Goal: Task Accomplishment & Management: Complete application form

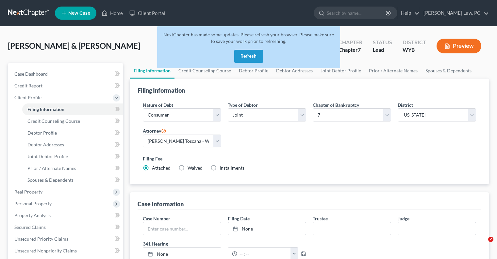
select select "1"
select select "0"
select select "92"
select select "1"
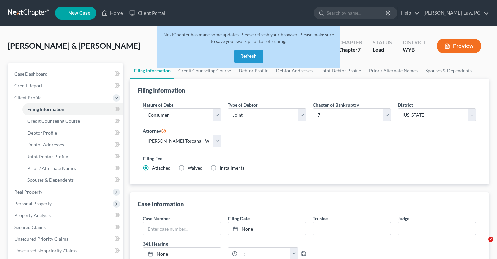
select select "53"
click at [241, 55] on button "Refresh" at bounding box center [248, 56] width 29 height 13
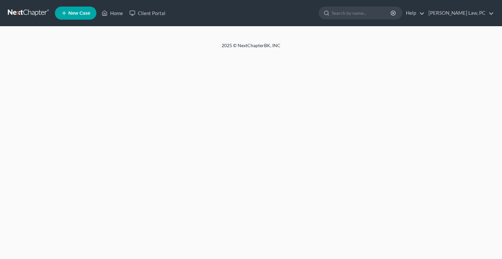
click at [16, 13] on link at bounding box center [29, 13] width 42 height 12
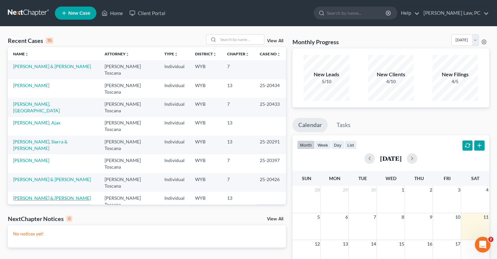
click at [47, 195] on link "Rosenbaum, Kyle & Kelli" at bounding box center [52, 198] width 78 height 6
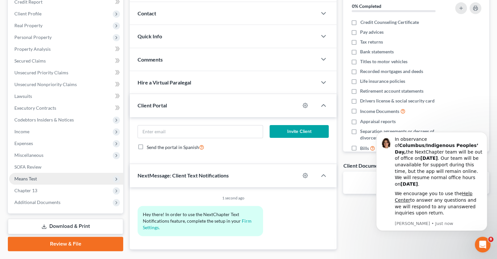
scroll to position [100, 0]
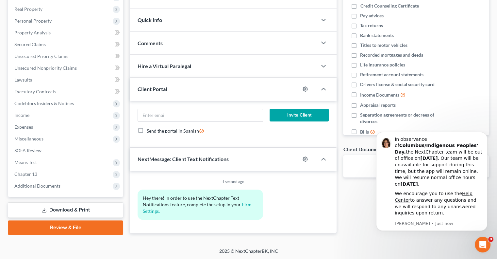
click at [67, 207] on link "Download & Print" at bounding box center [65, 209] width 115 height 15
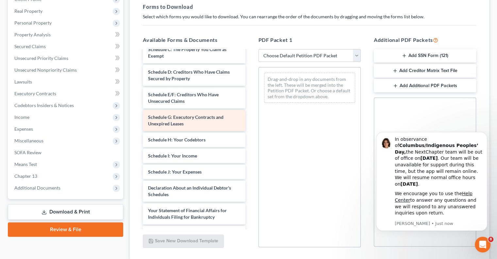
scroll to position [65, 0]
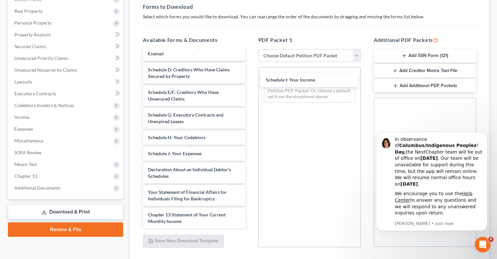
drag, startPoint x: 183, startPoint y: 155, endPoint x: 300, endPoint y: 83, distance: 137.5
click at [250, 82] on div "Schedule I: Your Income Voluntary Petition for Individuals Filing for Bankruptc…" at bounding box center [194, 153] width 113 height 336
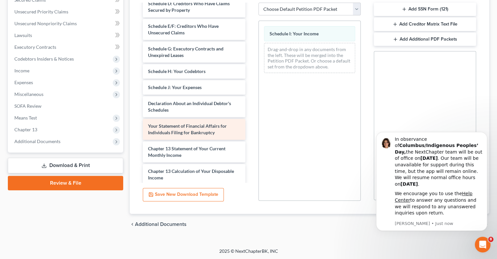
scroll to position [61, 0]
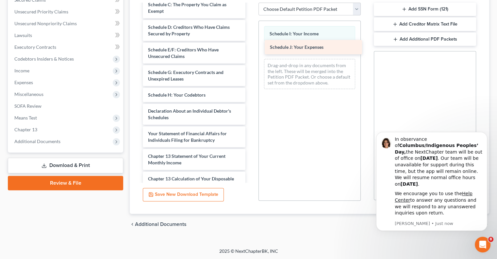
drag, startPoint x: 184, startPoint y: 107, endPoint x: 306, endPoint y: 44, distance: 137.3
click at [250, 44] on div "Schedule J: Your Expenses Voluntary Petition for Individuals Filing for Bankrup…" at bounding box center [194, 103] width 113 height 320
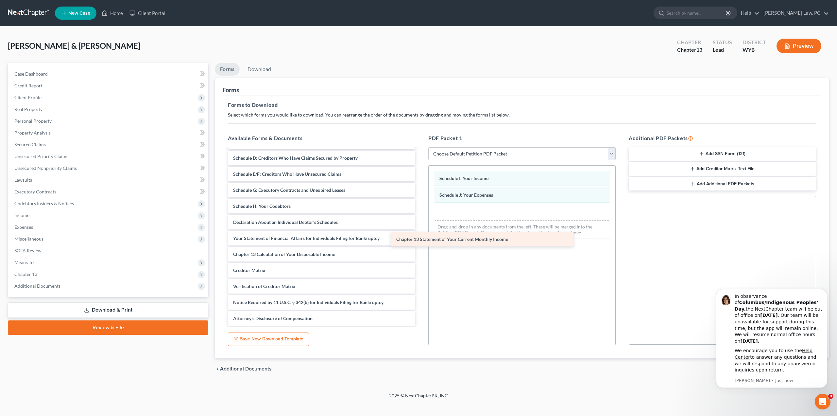
scroll to position [62, 0]
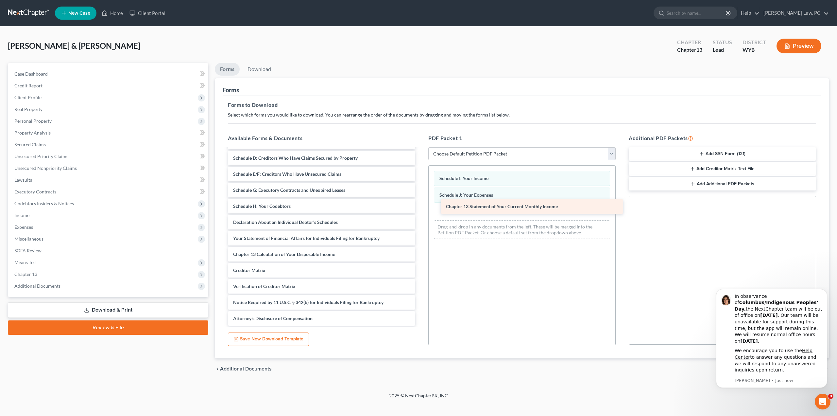
drag, startPoint x: 272, startPoint y: 237, endPoint x: 480, endPoint y: 204, distance: 210.2
click at [420, 204] on div "Chapter 13 Statement of Your Current Monthly Income Voluntary Petition for Indi…" at bounding box center [322, 206] width 198 height 239
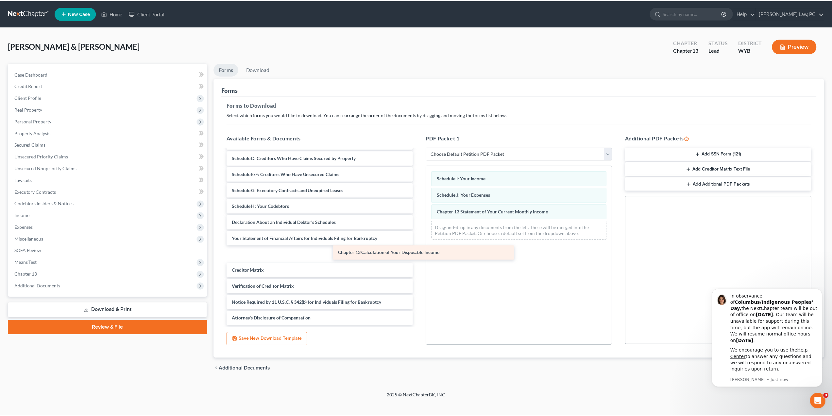
scroll to position [46, 0]
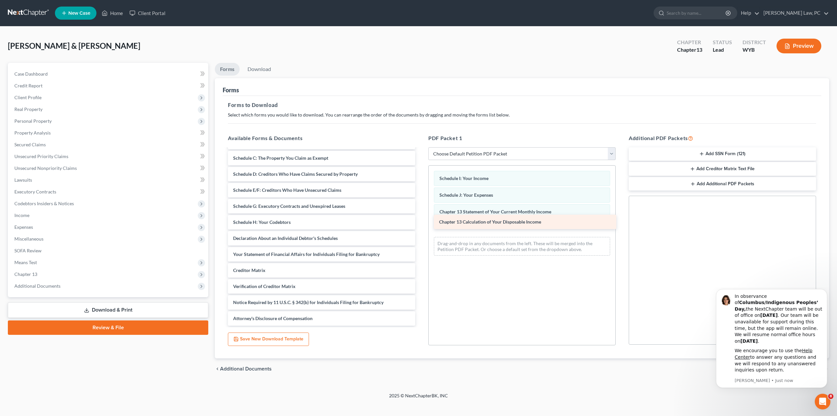
drag, startPoint x: 292, startPoint y: 254, endPoint x: 498, endPoint y: 222, distance: 208.4
click at [420, 222] on div "Chapter 13 Calculation of Your Disposable Income Voluntary Petition for Individ…" at bounding box center [322, 214] width 198 height 223
click at [502, 258] on icon "Dismiss notification" at bounding box center [825, 290] width 2 height 2
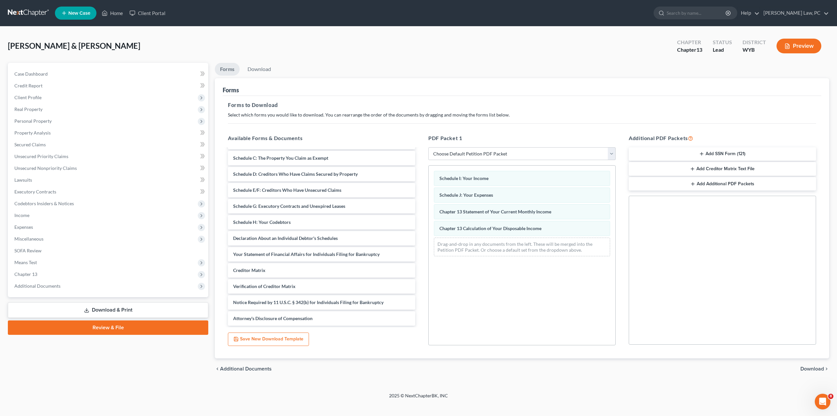
click at [502, 258] on span "Download" at bounding box center [812, 368] width 24 height 5
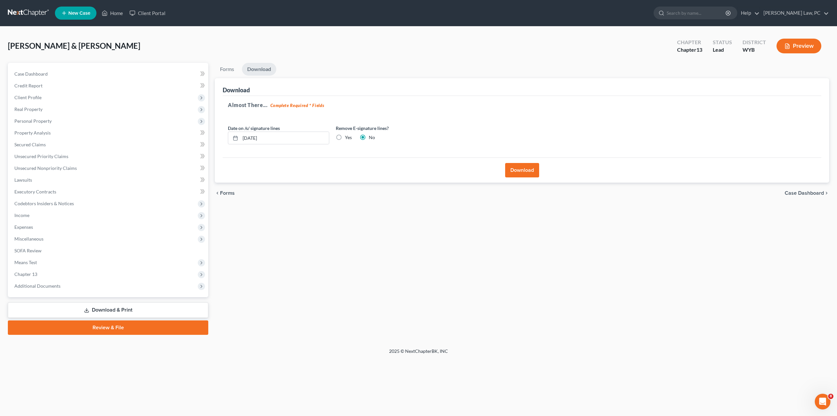
click at [345, 137] on label "Yes" at bounding box center [348, 137] width 7 height 7
click at [348, 137] on input "Yes" at bounding box center [350, 136] width 4 height 4
radio input "true"
radio input "false"
click at [502, 167] on button "Download" at bounding box center [522, 170] width 34 height 14
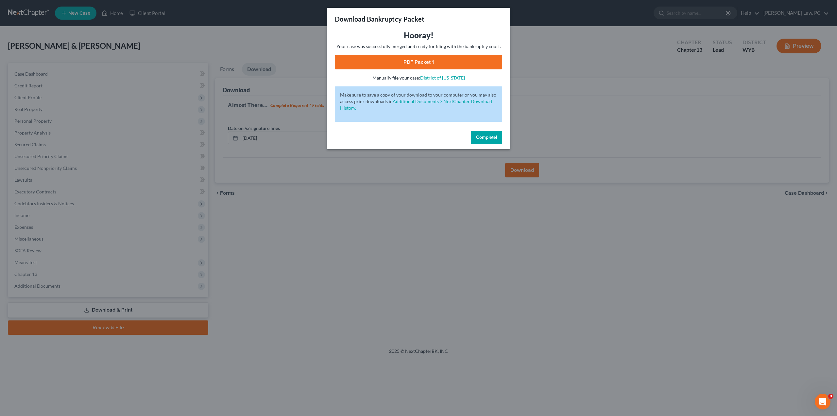
click at [394, 59] on link "PDF Packet 1" at bounding box center [418, 62] width 167 height 14
click at [483, 136] on span "Complete!" at bounding box center [486, 137] width 21 height 6
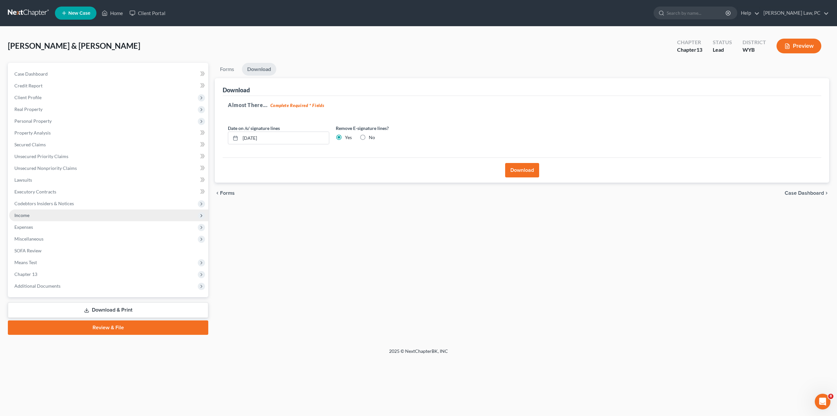
click at [39, 216] on span "Income" at bounding box center [108, 215] width 199 height 12
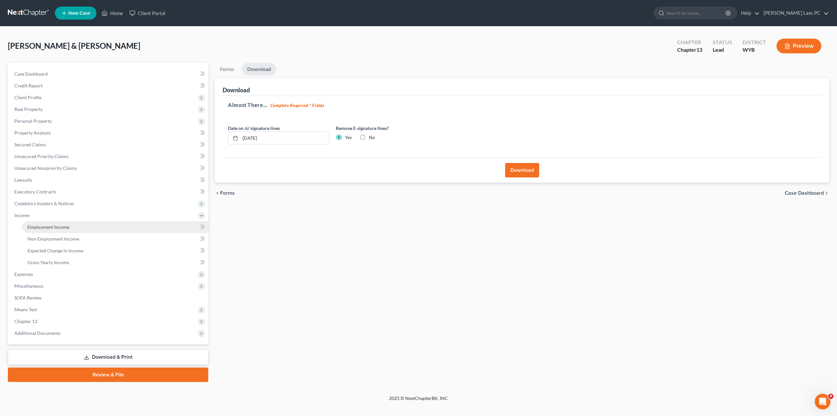
click at [45, 227] on span "Employment Income" at bounding box center [48, 227] width 42 height 6
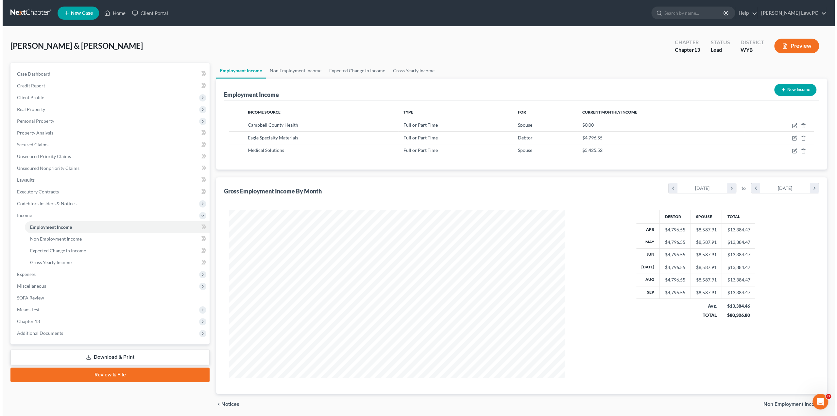
scroll to position [167, 349]
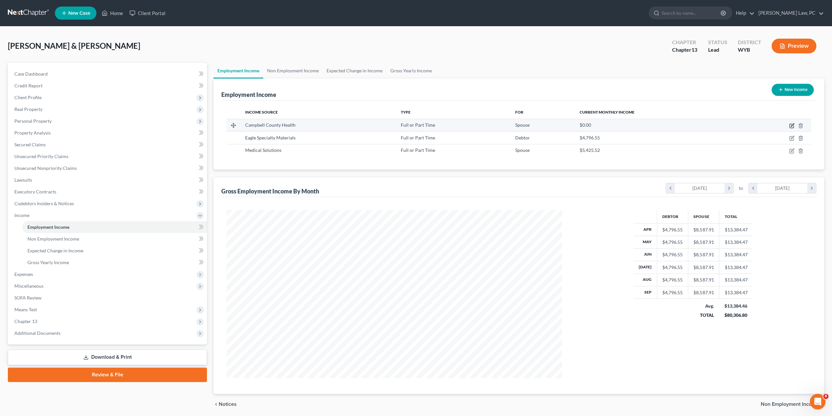
click at [502, 124] on icon "button" at bounding box center [792, 124] width 3 height 3
select select "0"
select select "53"
select select "2"
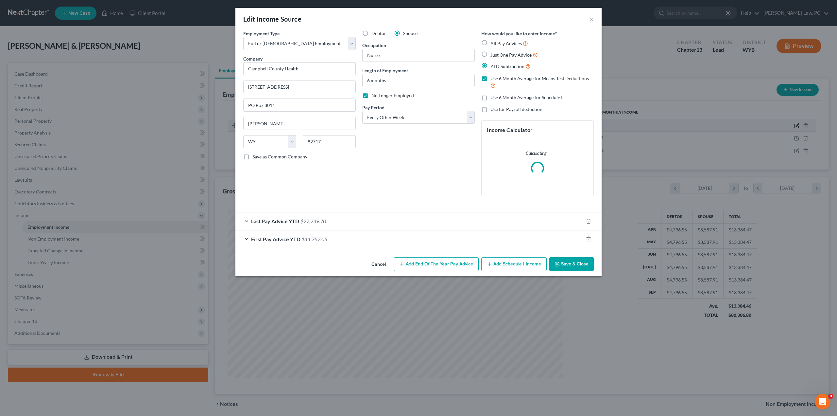
scroll to position [169, 350]
click at [349, 221] on div "Last Pay Advice YTD $27,249.70" at bounding box center [409, 220] width 348 height 17
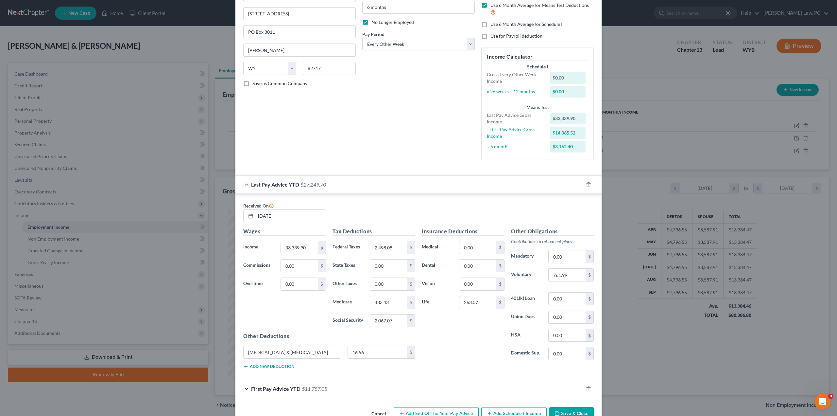
scroll to position [88, 0]
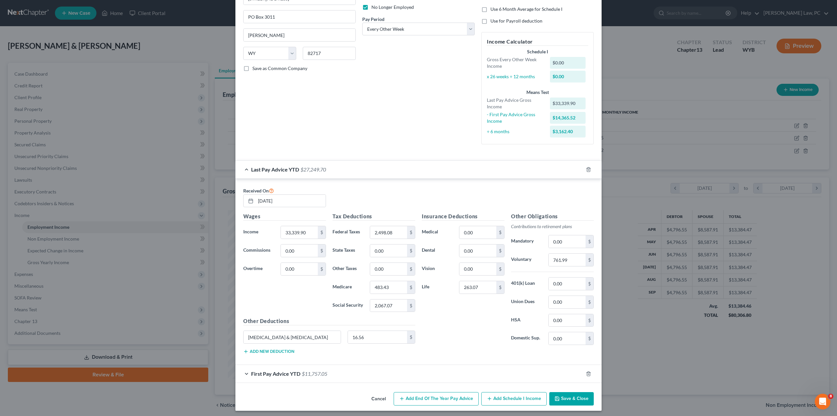
click at [289, 258] on div "First Pay Advice YTD $11,757.05" at bounding box center [409, 373] width 348 height 17
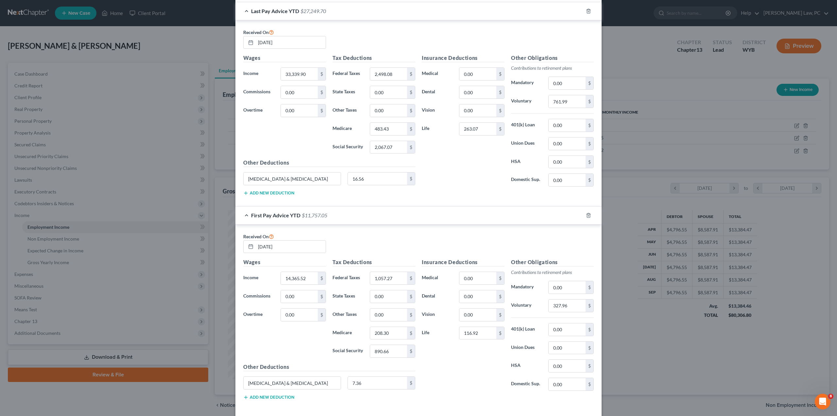
scroll to position [272, 0]
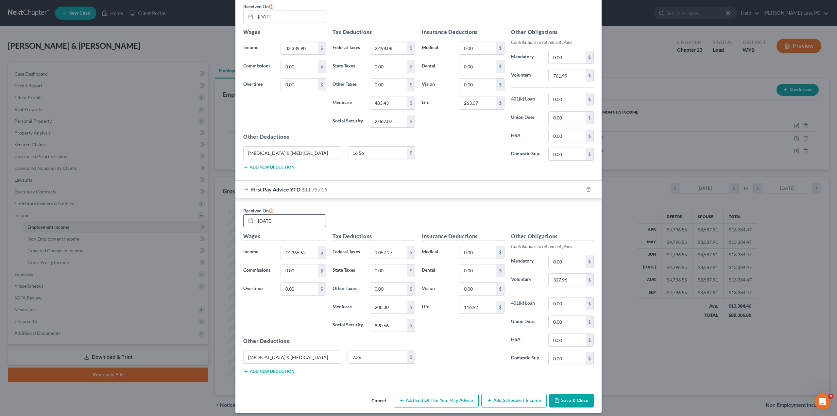
click at [299, 220] on input "02/21/2025" at bounding box center [291, 220] width 70 height 12
click at [259, 218] on input "02/21/2025" at bounding box center [291, 220] width 70 height 12
type input "03/21/2025"
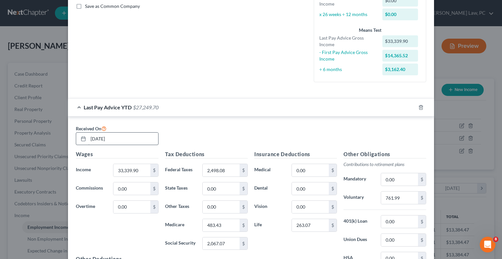
scroll to position [158, 0]
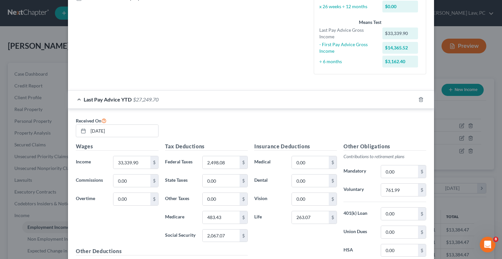
click at [76, 99] on div "Last Pay Advice YTD $27,249.70" at bounding box center [242, 99] width 348 height 17
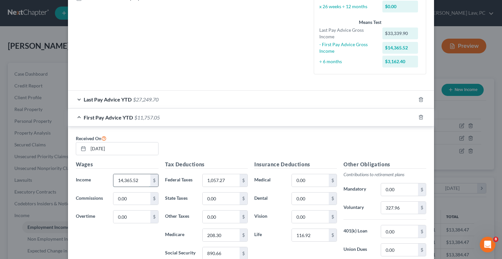
click at [141, 179] on input "14,365.52" at bounding box center [131, 180] width 37 height 12
type input "22,701.35"
click at [226, 181] on input "1,057.27" at bounding box center [221, 180] width 37 height 12
type input "1,721.93"
click at [231, 233] on input "208.30" at bounding box center [221, 235] width 37 height 12
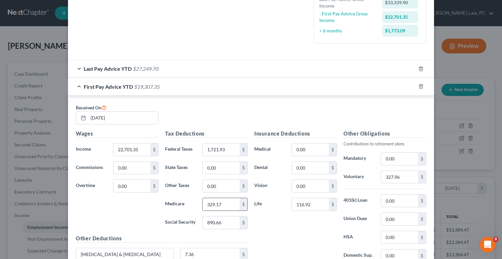
scroll to position [191, 0]
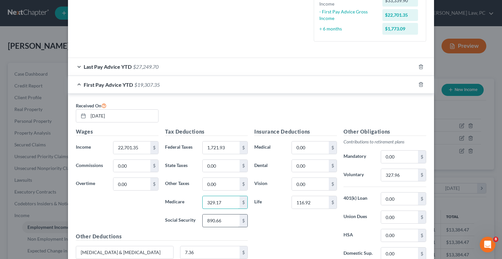
type input "329.17"
click at [226, 221] on input "890.66" at bounding box center [221, 220] width 37 height 12
type input "1,407.48"
click at [313, 200] on input "116.92" at bounding box center [310, 202] width 37 height 12
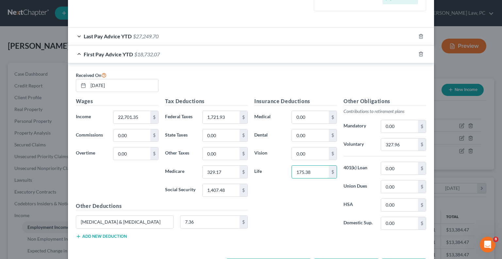
scroll to position [224, 0]
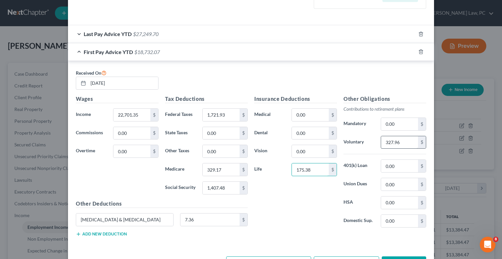
type input "175.38"
click at [401, 141] on input "327.96" at bounding box center [399, 142] width 37 height 12
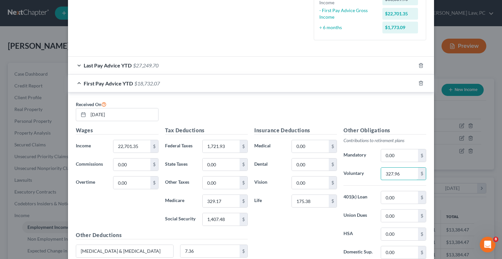
scroll to position [191, 0]
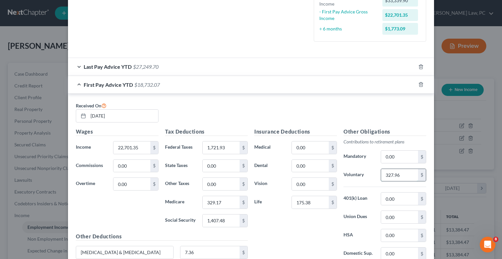
click at [399, 177] on input "327.96" at bounding box center [399, 175] width 37 height 12
click at [399, 176] on input "327.96" at bounding box center [399, 175] width 37 height 12
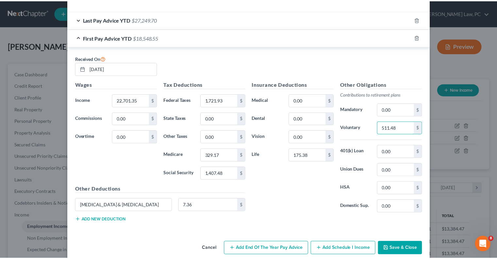
scroll to position [246, 0]
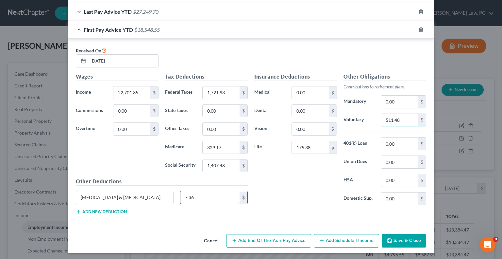
type input "511.48"
click at [209, 195] on input "7.36" at bounding box center [210, 197] width 60 height 12
type input "11.04"
click at [400, 237] on button "Save & Close" at bounding box center [404, 241] width 44 height 14
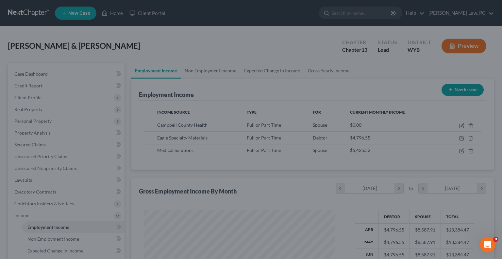
scroll to position [326840, 326754]
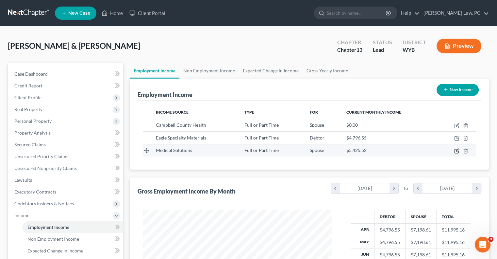
click at [456, 150] on icon "button" at bounding box center [456, 150] width 5 height 5
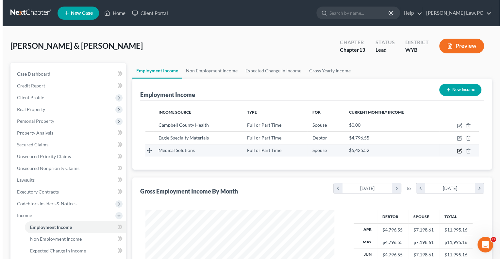
scroll to position [116, 204]
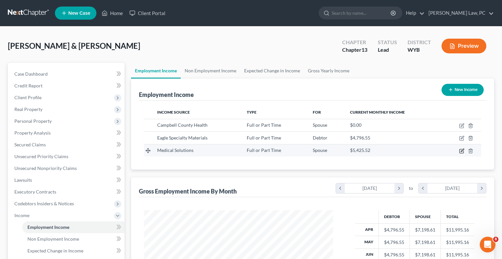
select select "0"
select select "30"
select select "3"
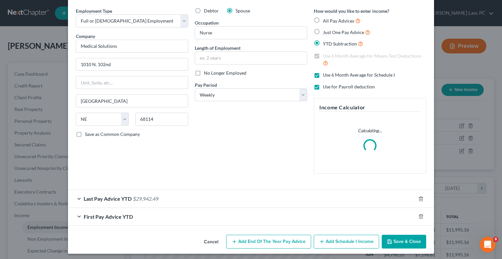
scroll to position [25, 0]
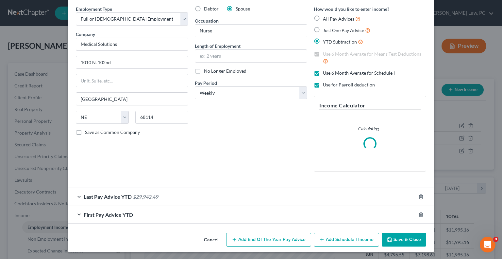
click at [115, 195] on span "Last Pay Advice YTD" at bounding box center [108, 196] width 48 height 6
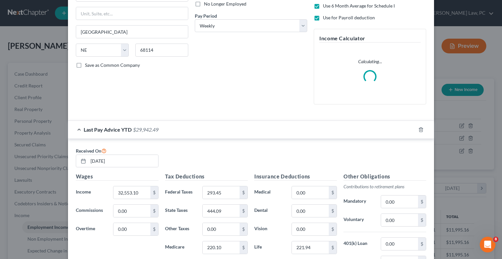
scroll to position [123, 0]
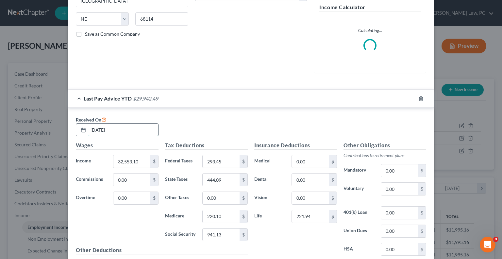
click at [117, 130] on input "08/29/2025" at bounding box center [123, 130] width 70 height 12
click at [117, 131] on input "08/29/2025" at bounding box center [123, 130] width 70 height 12
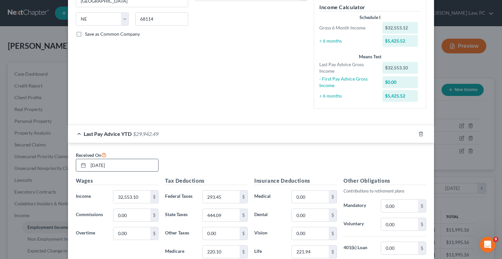
click at [92, 164] on input "08/29/2025" at bounding box center [123, 165] width 70 height 12
type input "09/29/2025"
click at [141, 196] on input "32,553.10" at bounding box center [131, 196] width 37 height 12
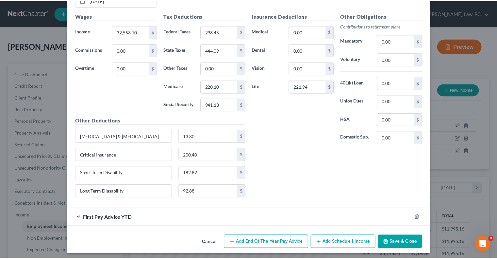
scroll to position [289, 0]
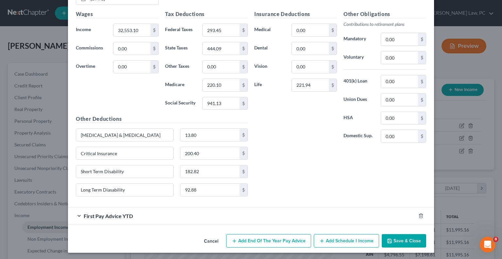
click at [397, 242] on button "Save & Close" at bounding box center [404, 241] width 44 height 14
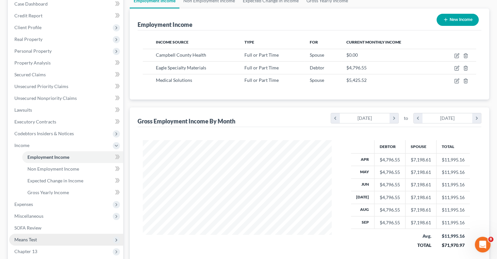
scroll to position [98, 0]
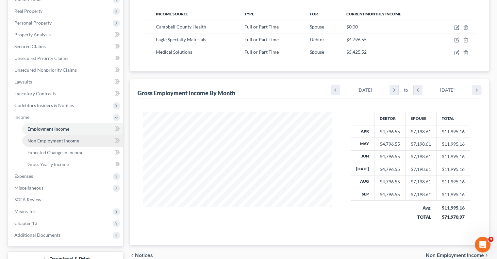
click at [44, 143] on span "Non Employment Income" at bounding box center [53, 141] width 52 height 6
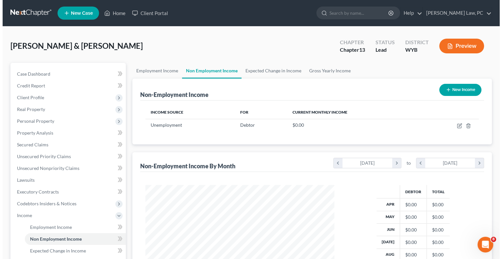
scroll to position [116, 202]
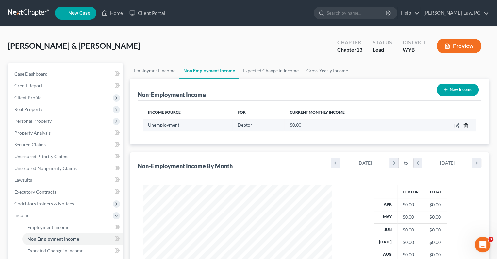
click at [467, 123] on icon "button" at bounding box center [465, 125] width 3 height 4
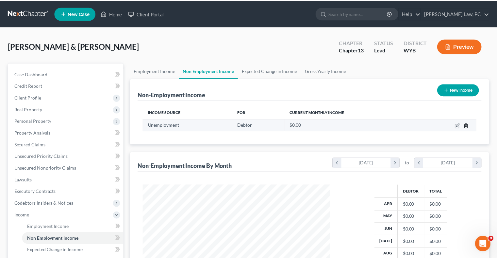
scroll to position [116, 204]
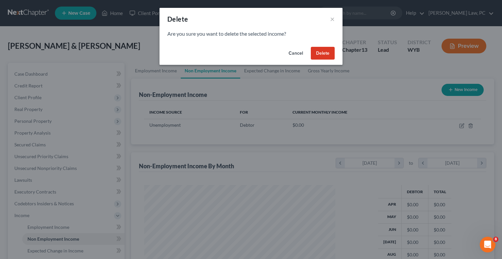
click at [319, 55] on button "Delete" at bounding box center [323, 53] width 24 height 13
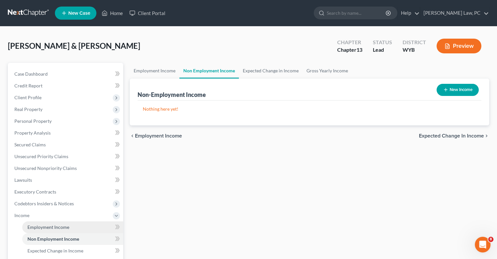
click at [85, 224] on link "Employment Income" at bounding box center [72, 227] width 101 height 12
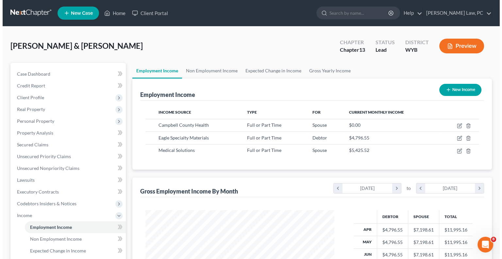
scroll to position [116, 202]
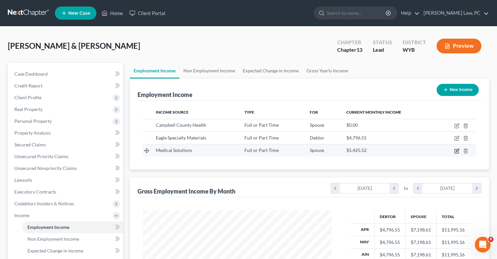
click at [458, 151] on icon "button" at bounding box center [456, 150] width 5 height 5
select select "0"
select select "30"
select select "3"
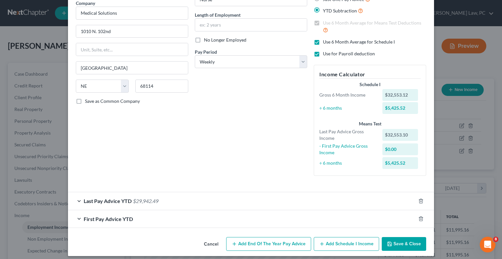
scroll to position [57, 0]
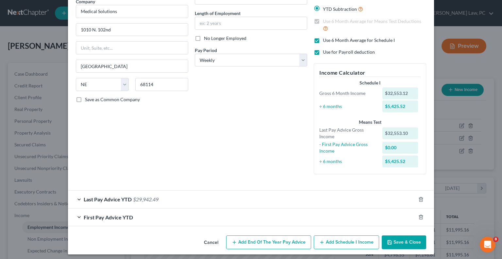
click at [248, 203] on div "Last Pay Advice YTD $29,942.49" at bounding box center [242, 198] width 348 height 17
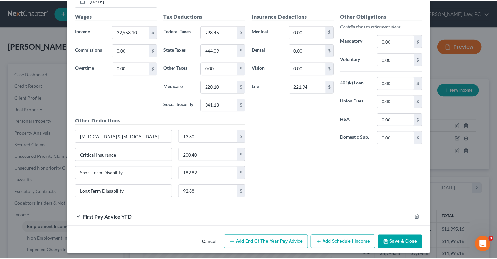
scroll to position [289, 0]
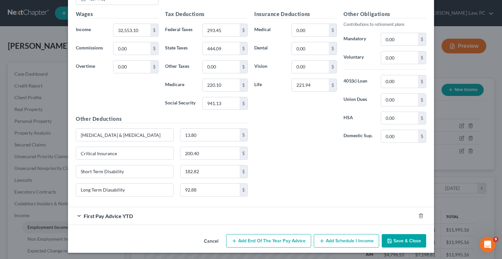
click at [401, 241] on button "Save & Close" at bounding box center [404, 241] width 44 height 14
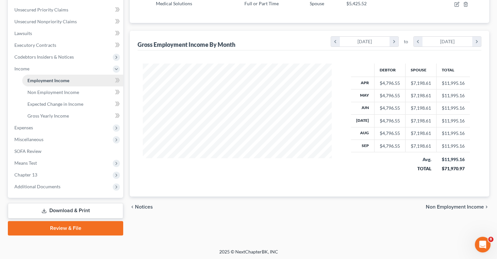
scroll to position [147, 0]
click at [63, 208] on link "Download & Print" at bounding box center [65, 209] width 115 height 15
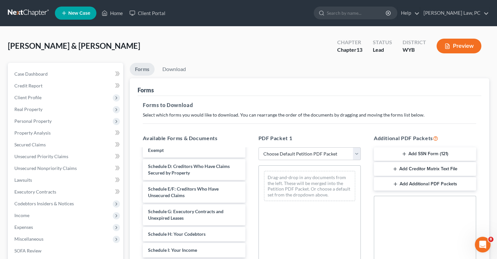
scroll to position [98, 0]
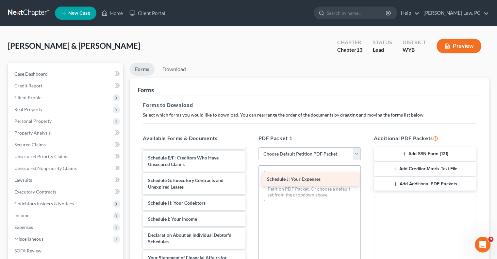
drag, startPoint x: 183, startPoint y: 235, endPoint x: 303, endPoint y: 180, distance: 131.8
click at [250, 180] on div "Schedule J: Your Expenses Voluntary Petition for Individuals Filing for Bankrup…" at bounding box center [194, 219] width 113 height 336
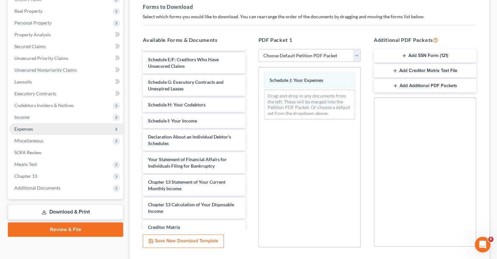
click at [35, 127] on span "Expenses" at bounding box center [66, 129] width 114 height 12
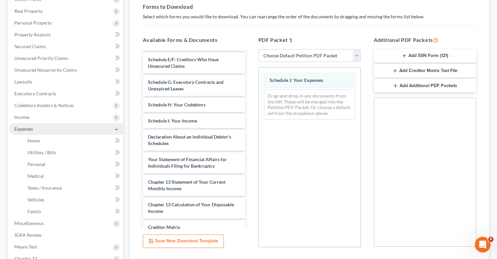
click at [37, 128] on span "Expenses" at bounding box center [66, 129] width 114 height 12
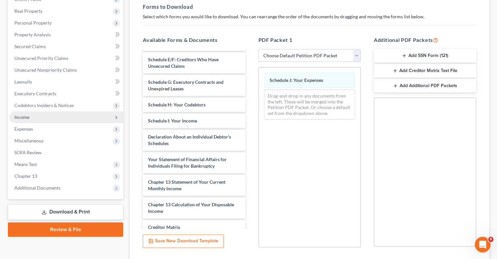
click at [33, 117] on span "Income" at bounding box center [66, 117] width 114 height 12
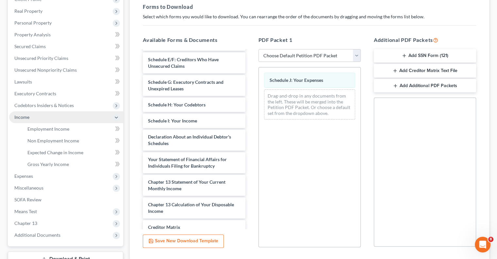
click at [27, 120] on span "Income" at bounding box center [66, 117] width 114 height 12
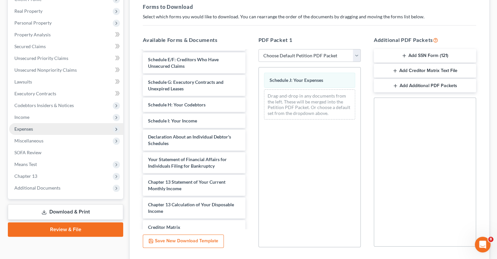
click at [26, 131] on span "Expenses" at bounding box center [23, 129] width 19 height 6
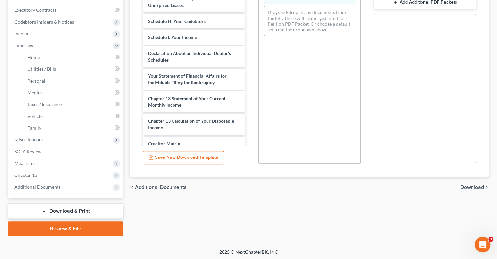
scroll to position [182, 0]
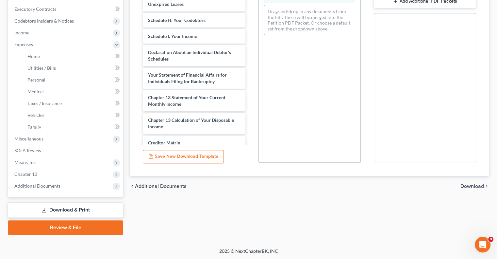
click at [465, 184] on span "Download" at bounding box center [473, 185] width 24 height 5
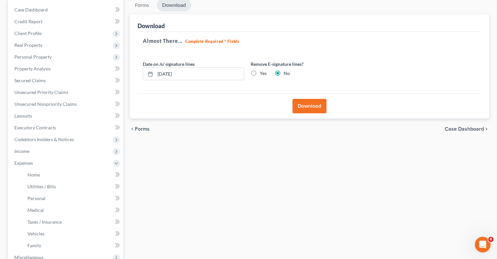
scroll to position [52, 0]
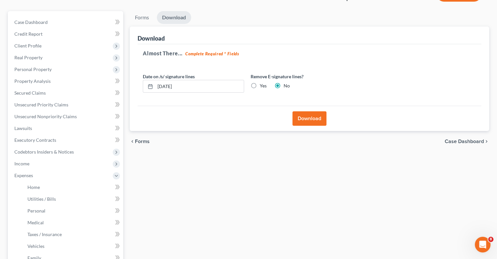
click at [305, 116] on button "Download" at bounding box center [310, 118] width 34 height 14
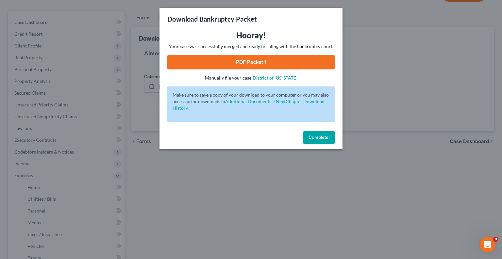
click at [234, 61] on link "PDF Packet 1" at bounding box center [250, 62] width 167 height 14
click at [322, 137] on span "Complete!" at bounding box center [319, 137] width 21 height 6
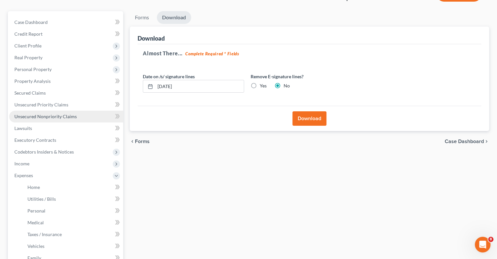
click at [37, 117] on span "Unsecured Nonpriority Claims" at bounding box center [45, 116] width 62 height 6
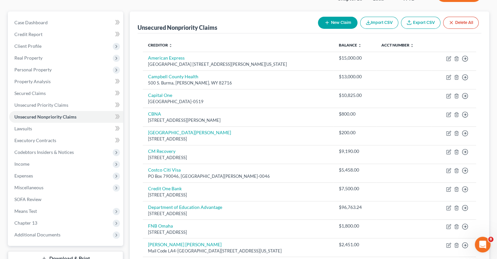
scroll to position [43, 0]
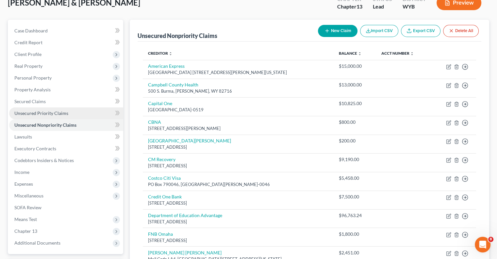
click at [60, 114] on span "Unsecured Priority Claims" at bounding box center [41, 113] width 54 height 6
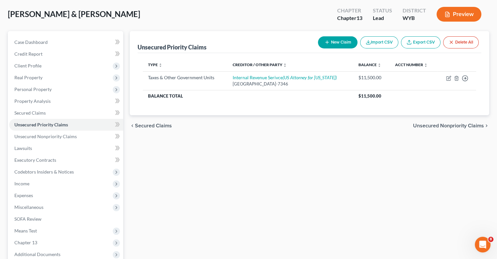
scroll to position [33, 0]
